Goal: Find specific page/section: Find specific page/section

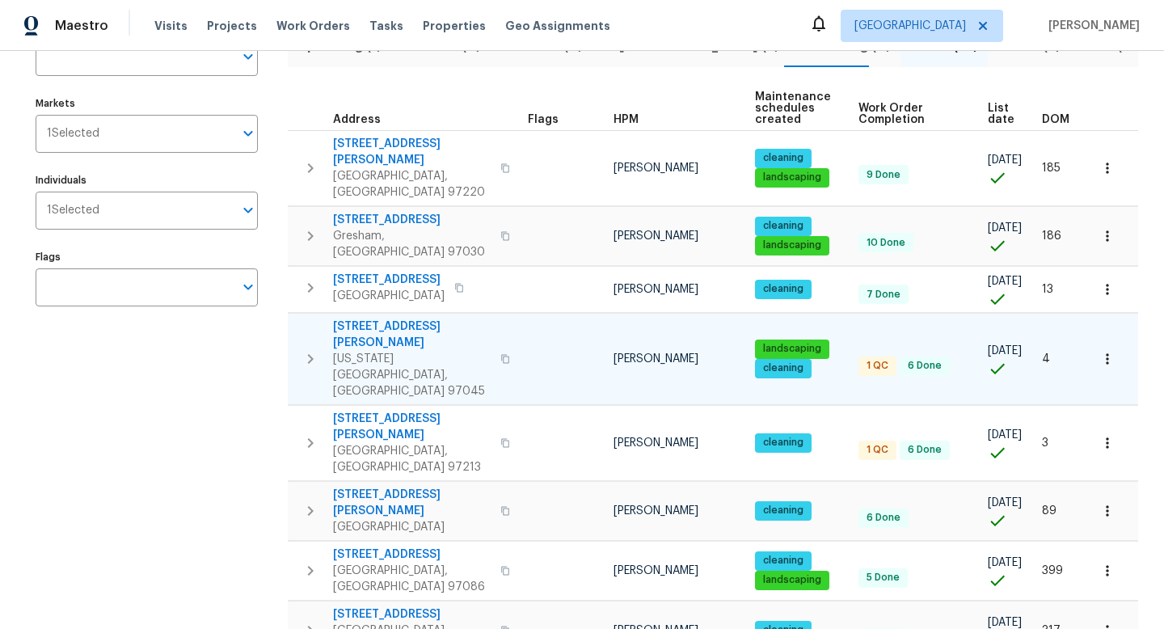
scroll to position [119, 0]
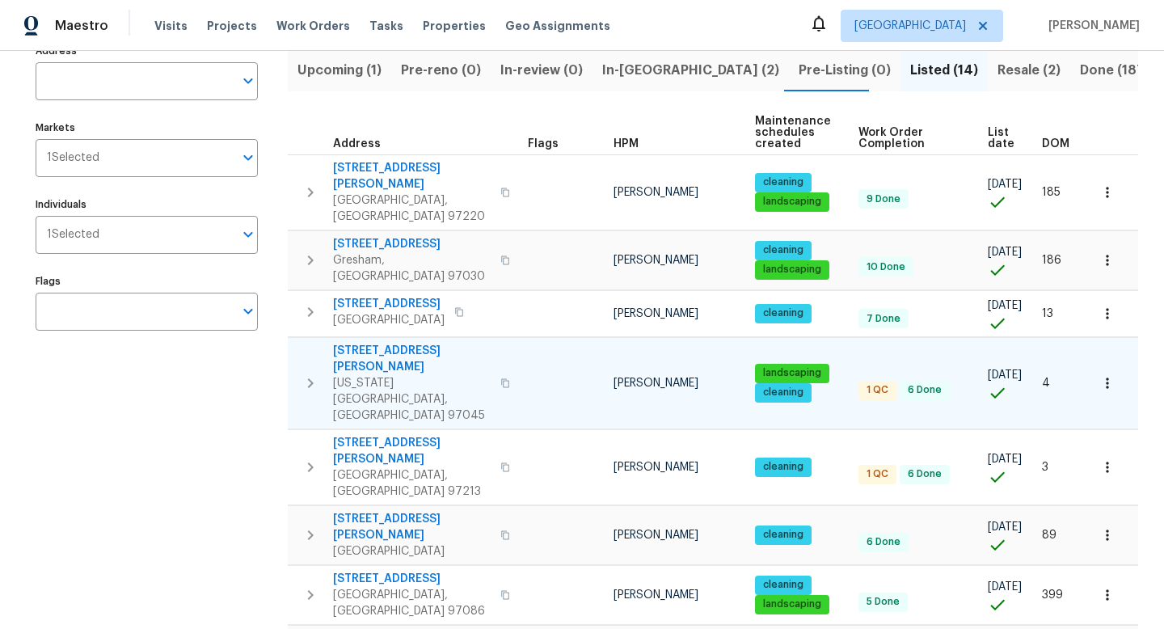
click at [524, 337] on td at bounding box center [564, 382] width 86 height 91
click at [310, 373] on icon "button" at bounding box center [310, 382] width 19 height 19
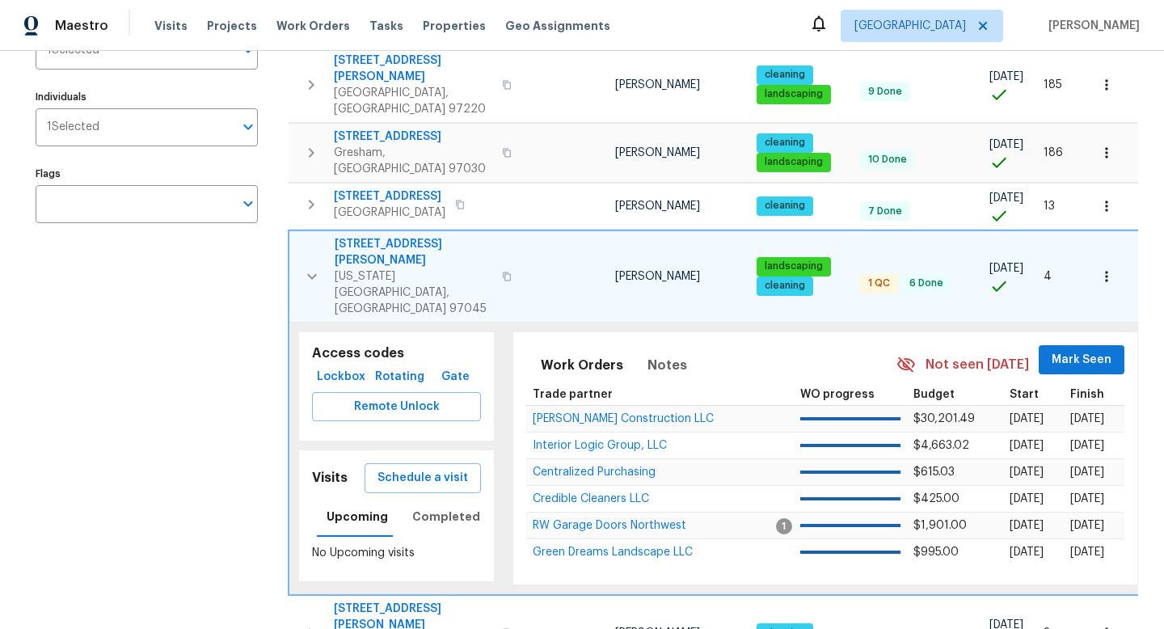
scroll to position [233, 0]
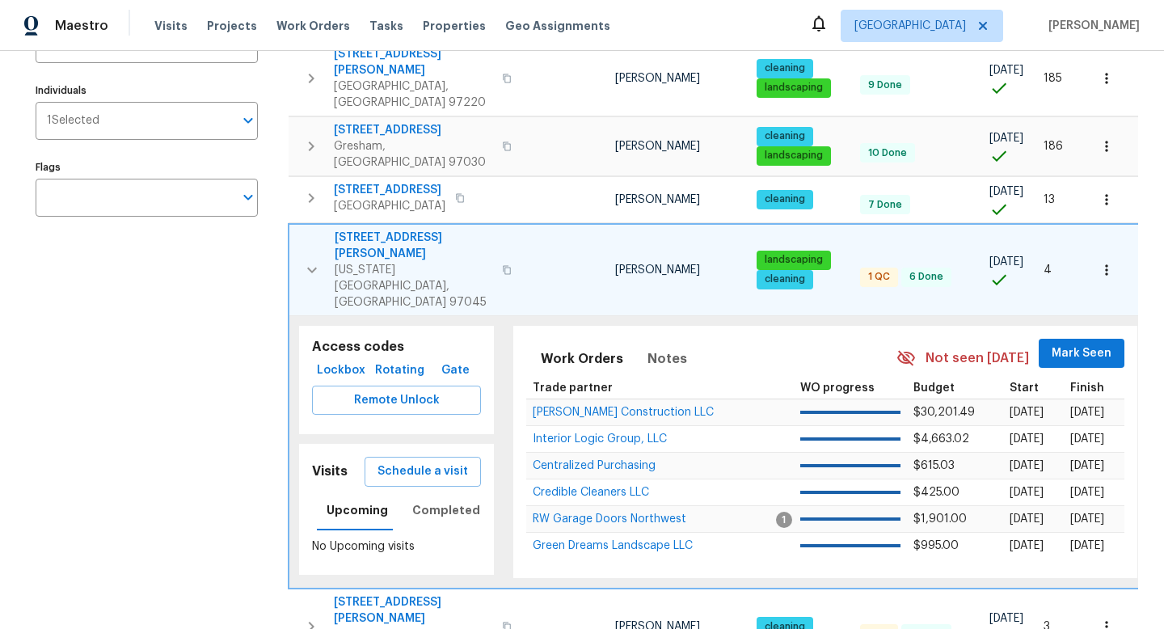
click at [869, 270] on span "1 QC" at bounding box center [878, 277] width 35 height 14
click at [1111, 262] on icon "button" at bounding box center [1106, 270] width 16 height 16
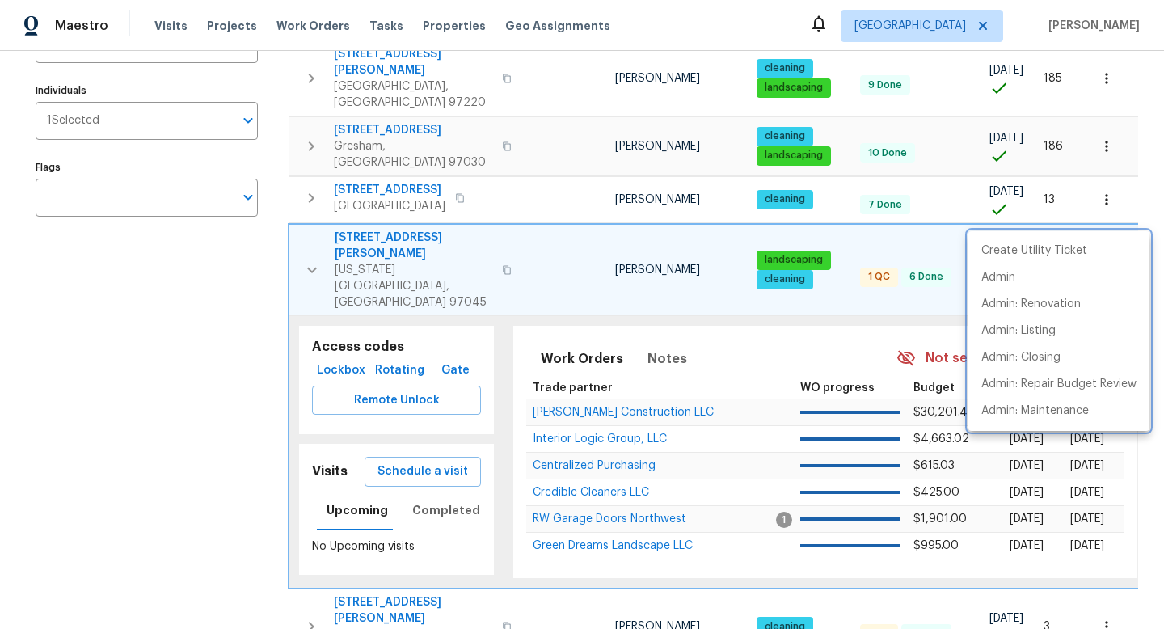
click at [524, 365] on div at bounding box center [582, 314] width 1164 height 629
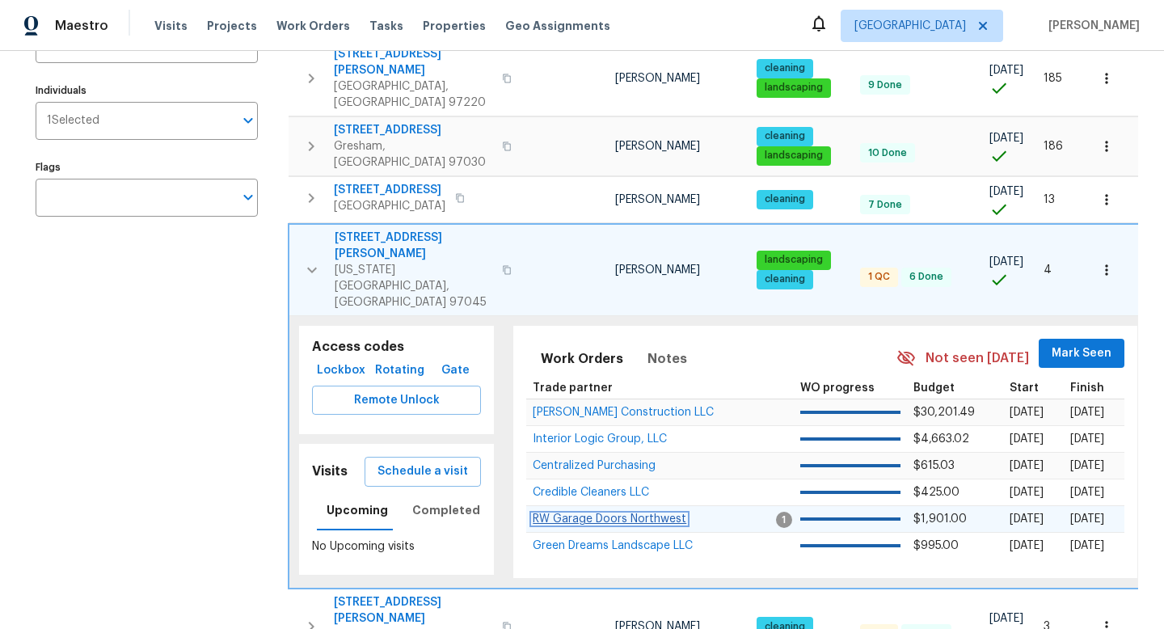
click at [615, 513] on span "RW Garage Doors Northwest" at bounding box center [609, 518] width 154 height 11
click at [314, 260] on icon "button" at bounding box center [311, 269] width 19 height 19
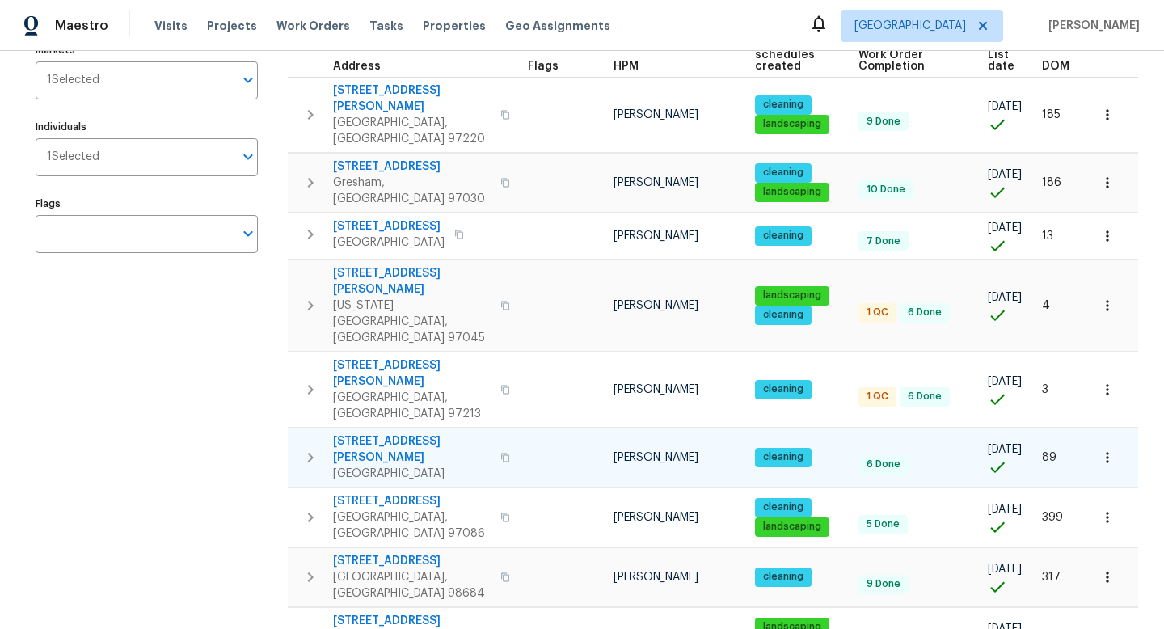
scroll to position [197, 0]
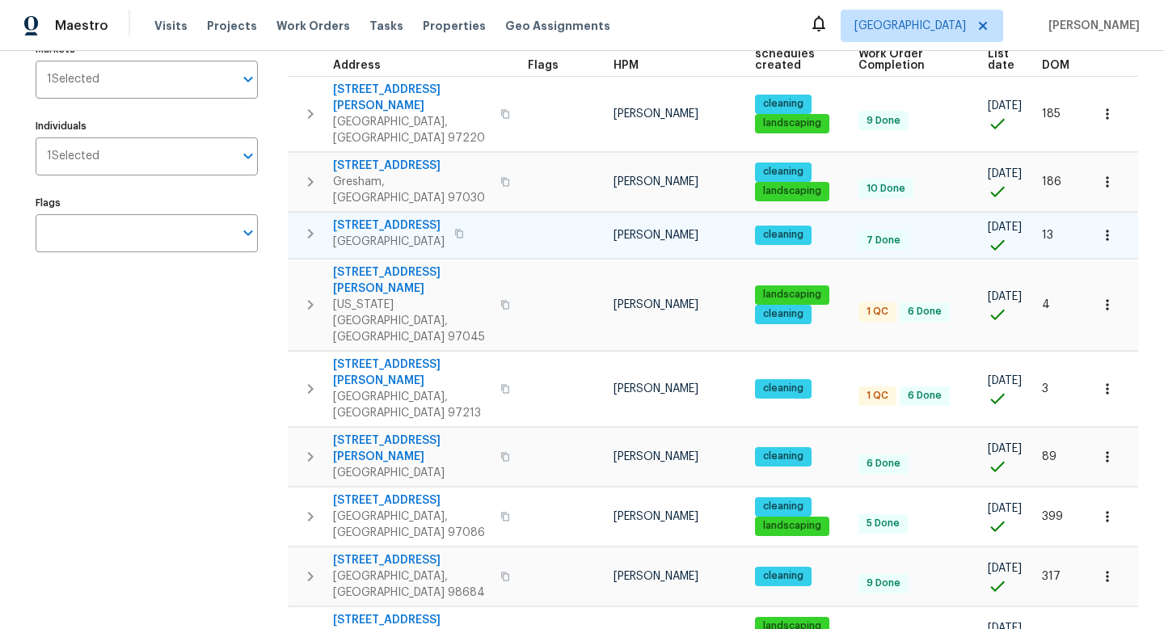
click at [462, 229] on icon "button" at bounding box center [459, 234] width 10 height 10
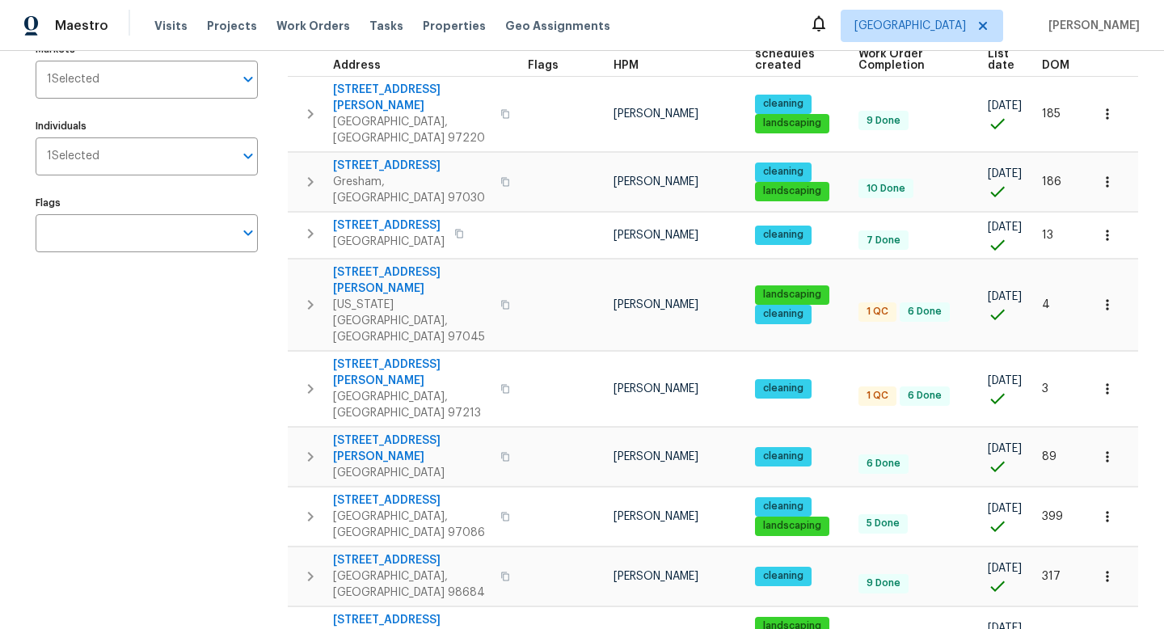
click at [154, 318] on div "Address Address Markets 1 Selected Markets Individuals 1 Selected Individuals F…" at bounding box center [157, 486] width 242 height 1050
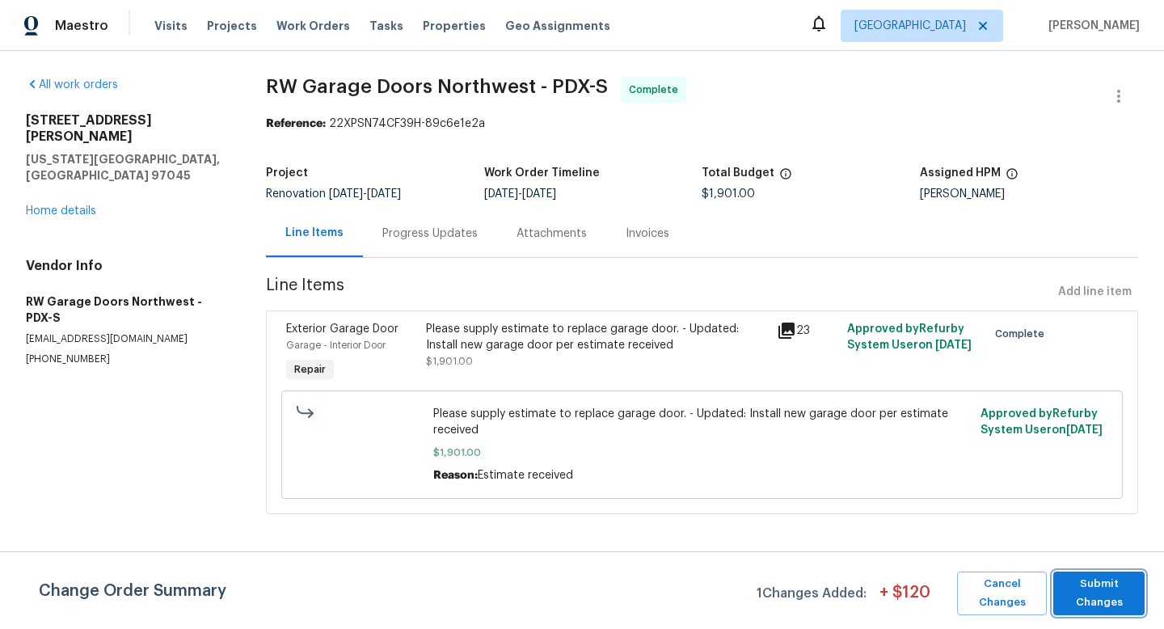
click at [1117, 598] on span "Submit Changes" at bounding box center [1098, 593] width 75 height 37
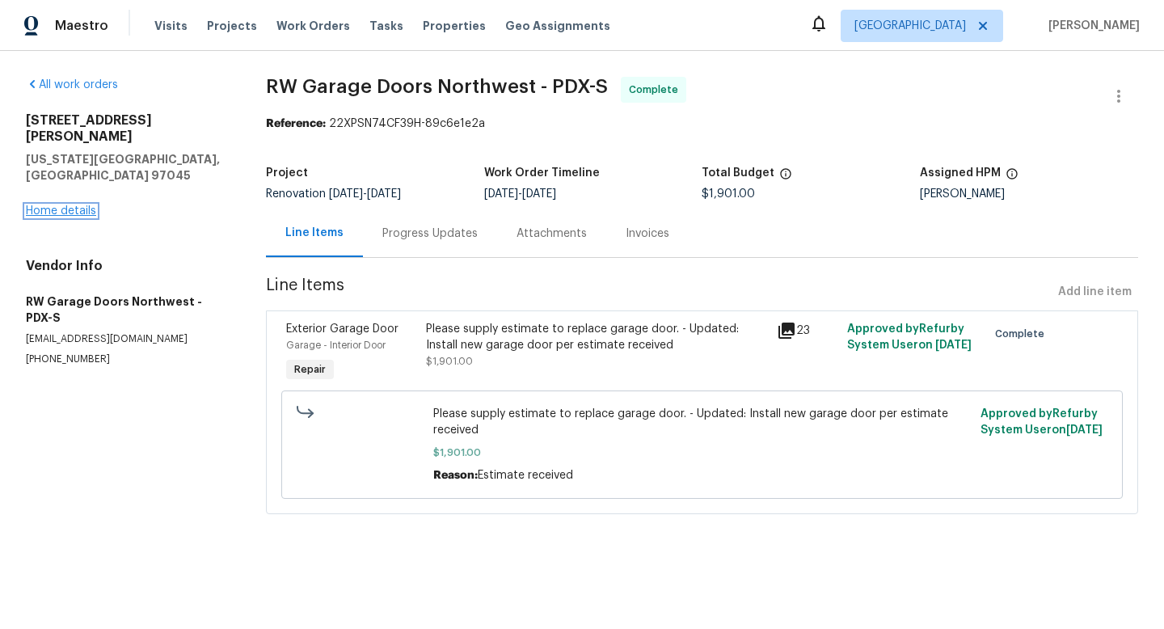
click at [83, 205] on link "Home details" at bounding box center [61, 210] width 70 height 11
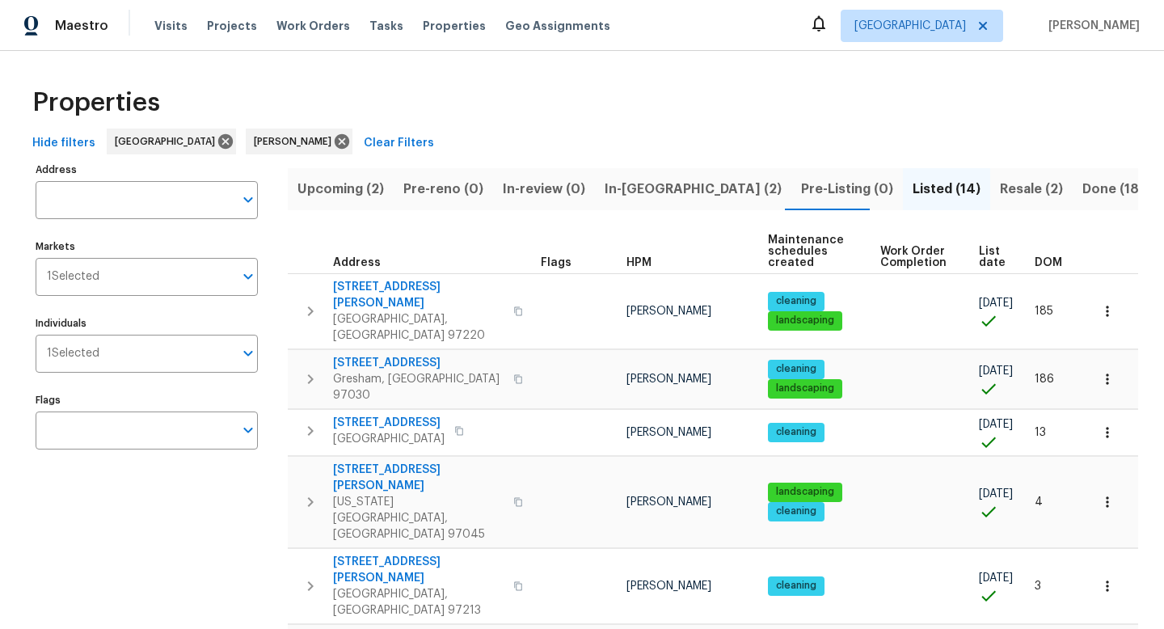
click at [343, 192] on span "Upcoming (2)" at bounding box center [340, 189] width 86 height 23
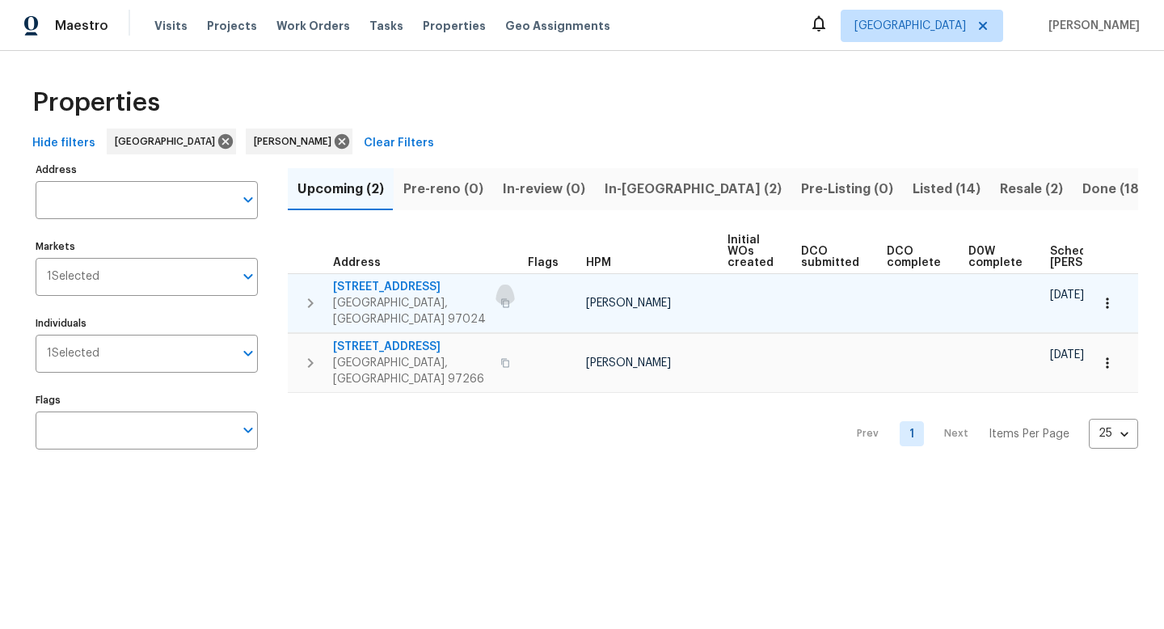
click at [500, 298] on icon "button" at bounding box center [505, 303] width 10 height 10
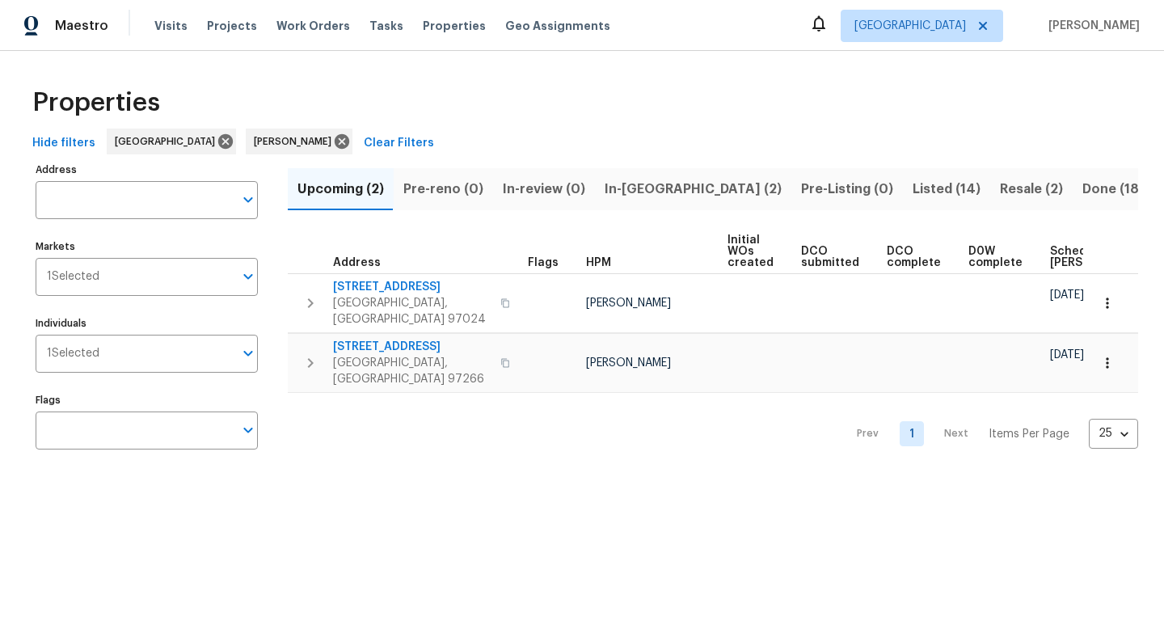
click at [351, 478] on div "Properties Hide filters Portland Karen Mattingley Clear Filters Address Address…" at bounding box center [582, 271] width 1164 height 440
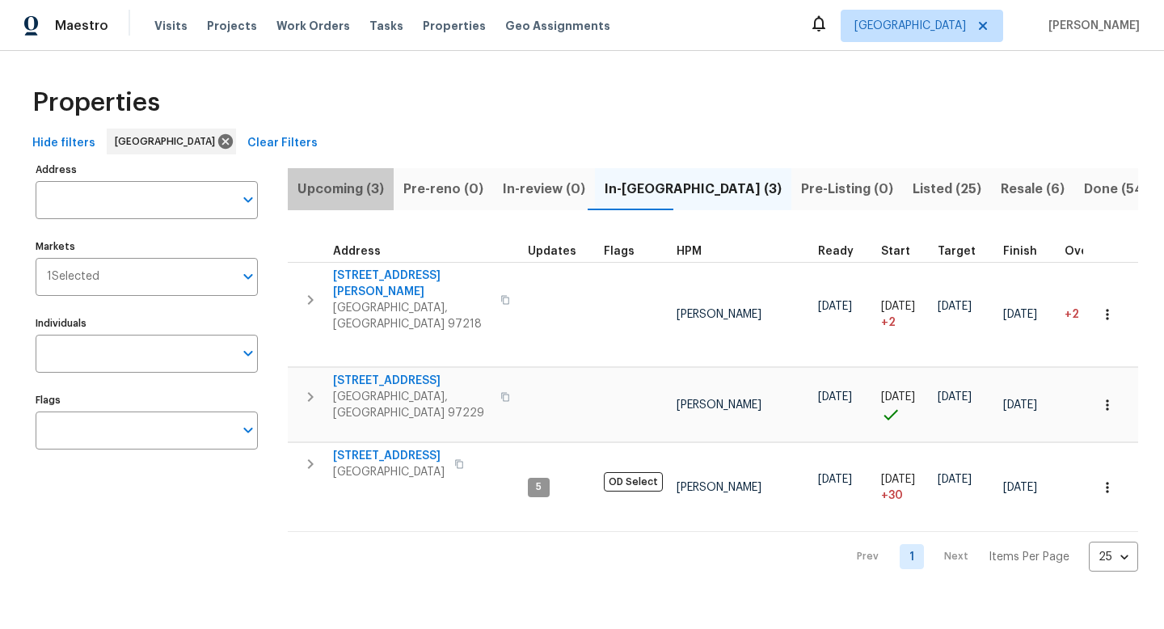
click at [343, 186] on span "Upcoming (3)" at bounding box center [340, 189] width 86 height 23
